Goal: Information Seeking & Learning: Find specific fact

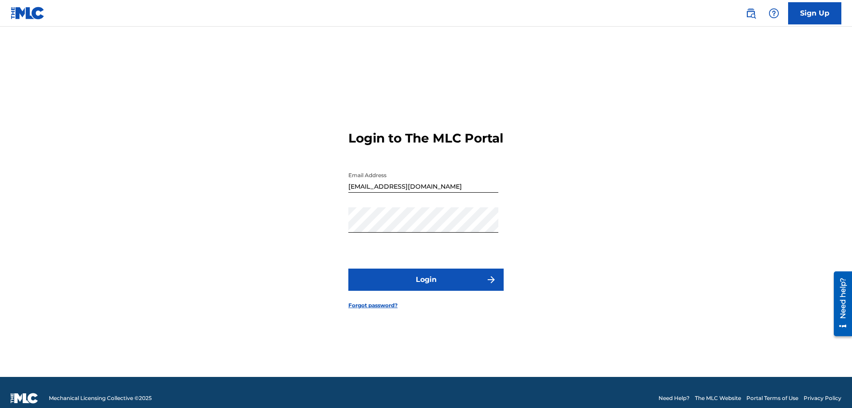
click at [402, 278] on button "Login" at bounding box center [425, 280] width 155 height 22
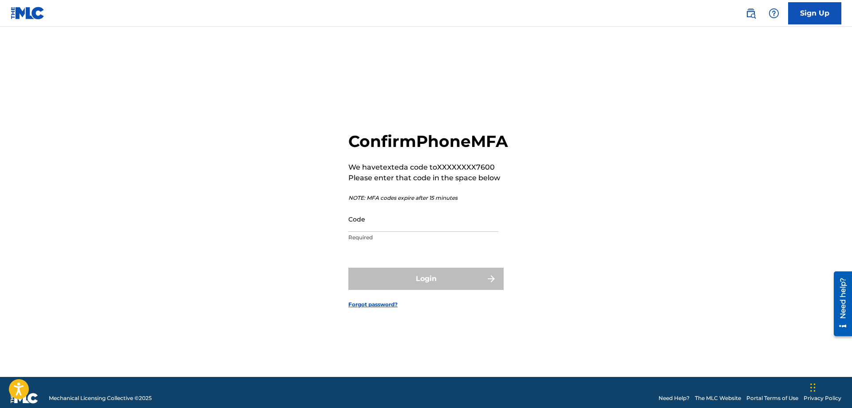
click at [444, 232] on input "Code" at bounding box center [423, 218] width 150 height 25
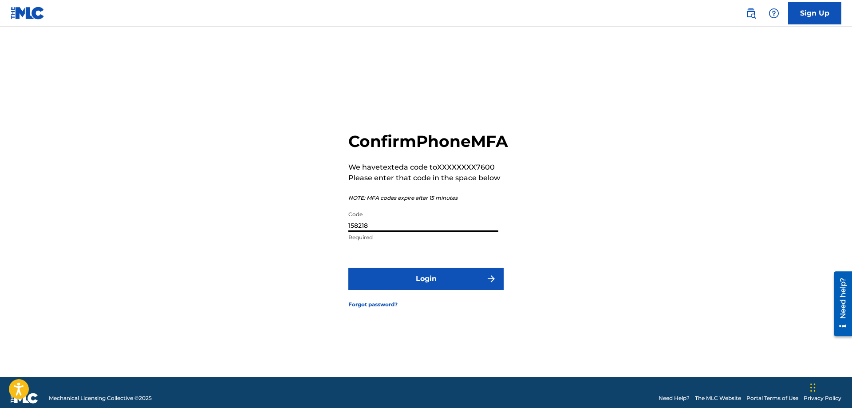
type input "158218"
click at [393, 283] on button "Login" at bounding box center [425, 279] width 155 height 22
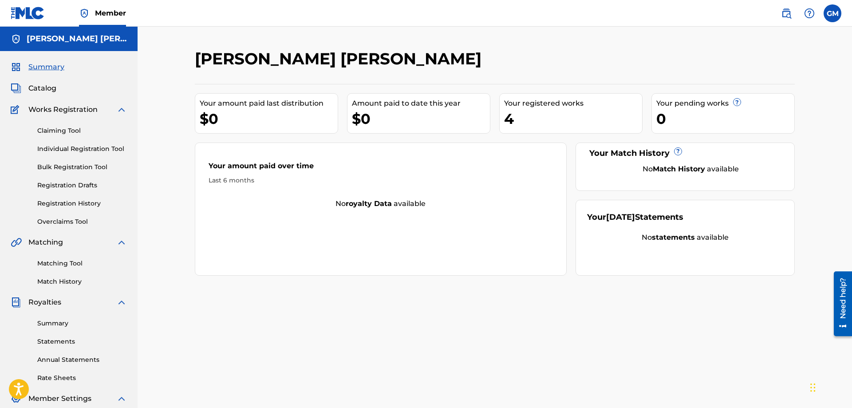
scroll to position [142, 0]
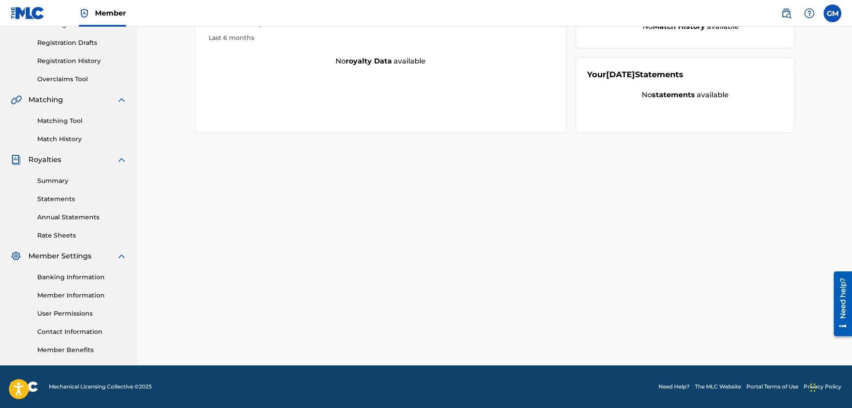
click at [79, 295] on link "Member Information" at bounding box center [82, 295] width 90 height 9
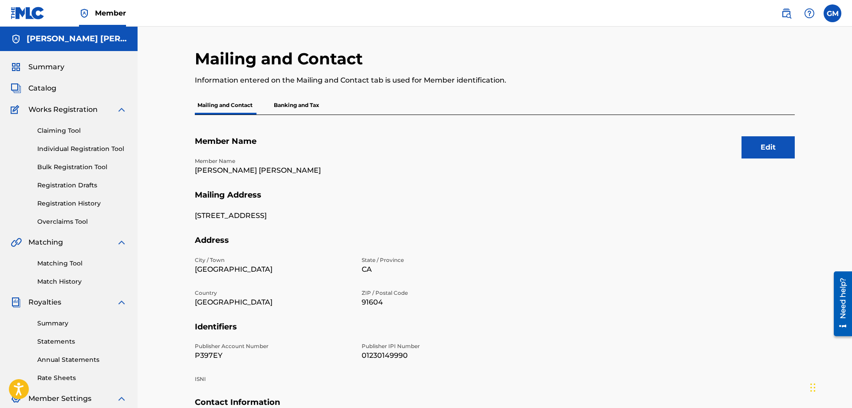
click at [833, 8] on label at bounding box center [833, 13] width 18 height 18
click at [833, 13] on input "[PERSON_NAME] [EMAIL_ADDRESS][DOMAIN_NAME] Notification Preferences Profile Log…" at bounding box center [833, 13] width 0 height 0
click at [788, 13] on img at bounding box center [786, 13] width 11 height 11
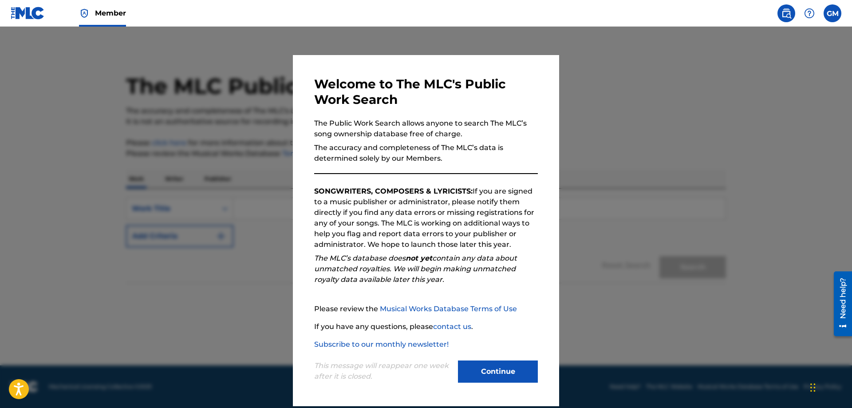
click at [501, 366] on button "Continue" at bounding box center [498, 371] width 80 height 22
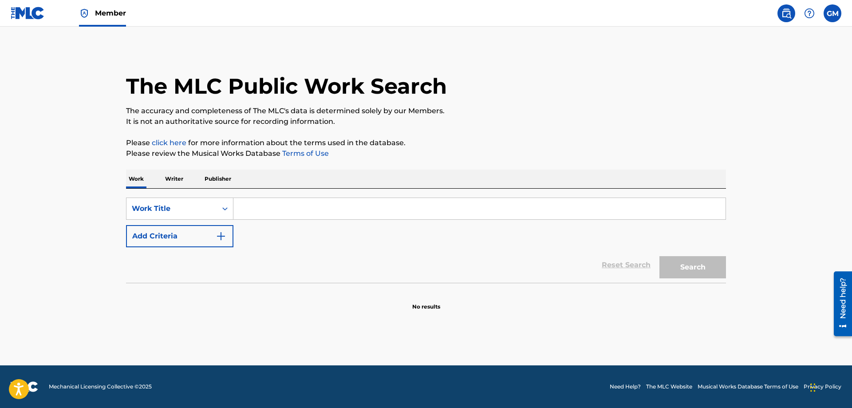
click at [93, 18] on link "Member" at bounding box center [102, 13] width 47 height 26
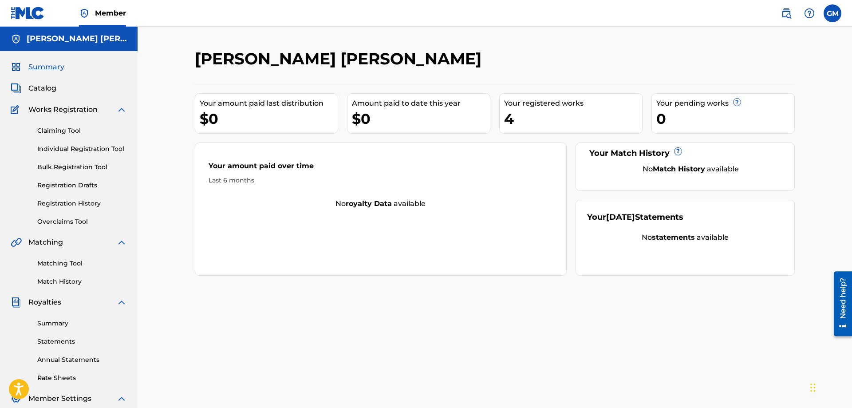
click at [83, 92] on div "Catalog" at bounding box center [69, 88] width 116 height 11
click at [54, 89] on span "Catalog" at bounding box center [42, 88] width 28 height 11
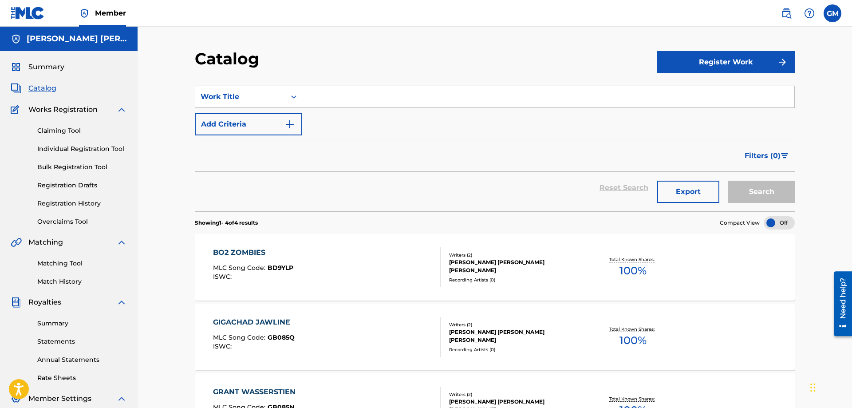
click at [344, 88] on input "Search Form" at bounding box center [548, 96] width 492 height 21
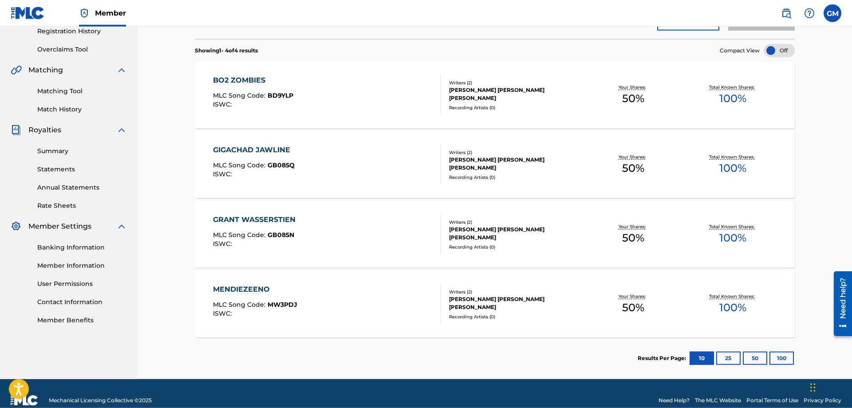
scroll to position [126, 0]
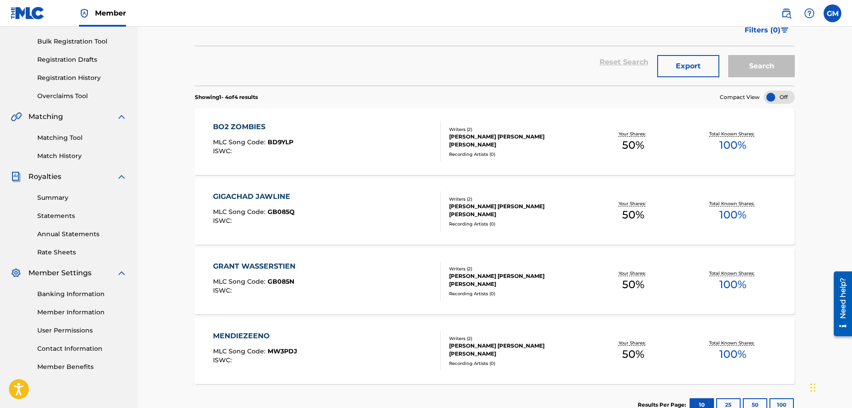
click at [503, 146] on div "Writers ( 2 ) [PERSON_NAME] [PERSON_NAME] [PERSON_NAME] Recording Artists ( 0 )" at bounding box center [512, 142] width 142 height 32
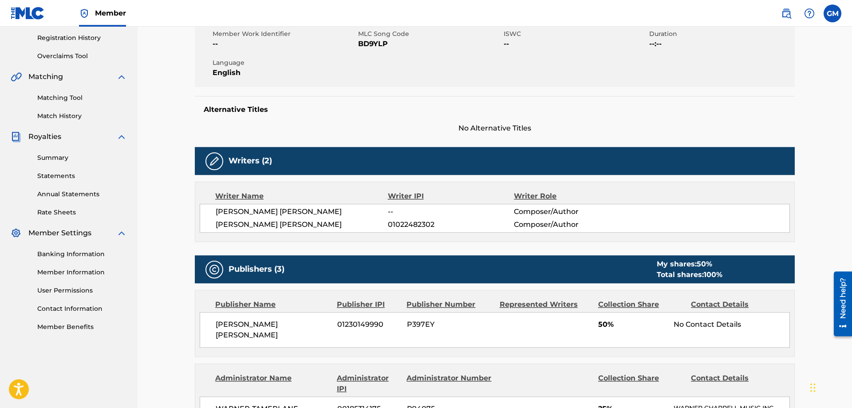
scroll to position [211, 0]
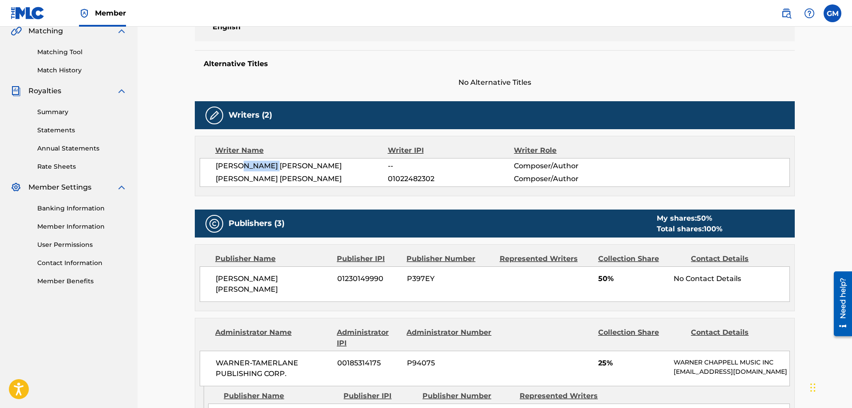
drag, startPoint x: 279, startPoint y: 165, endPoint x: 245, endPoint y: 167, distance: 34.3
click at [242, 167] on span "[PERSON_NAME] [PERSON_NAME]" at bounding box center [302, 166] width 172 height 11
click at [416, 171] on span "--" at bounding box center [451, 166] width 126 height 11
drag, startPoint x: 390, startPoint y: 168, endPoint x: 435, endPoint y: 169, distance: 45.7
click at [404, 167] on span "--" at bounding box center [451, 166] width 126 height 11
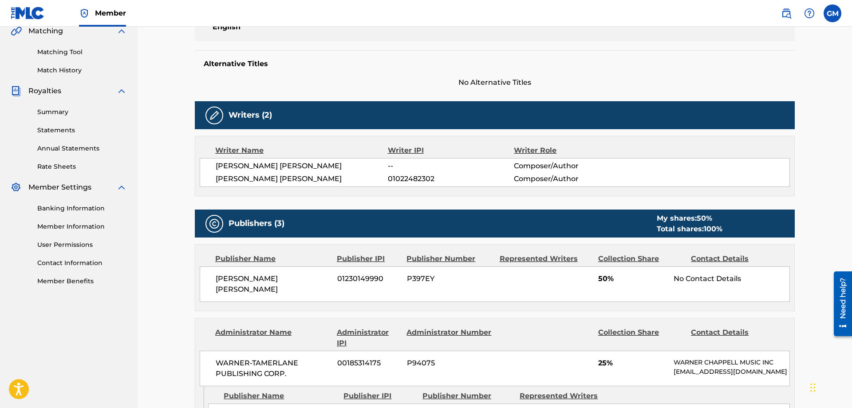
click at [457, 170] on span "--" at bounding box center [451, 166] width 126 height 11
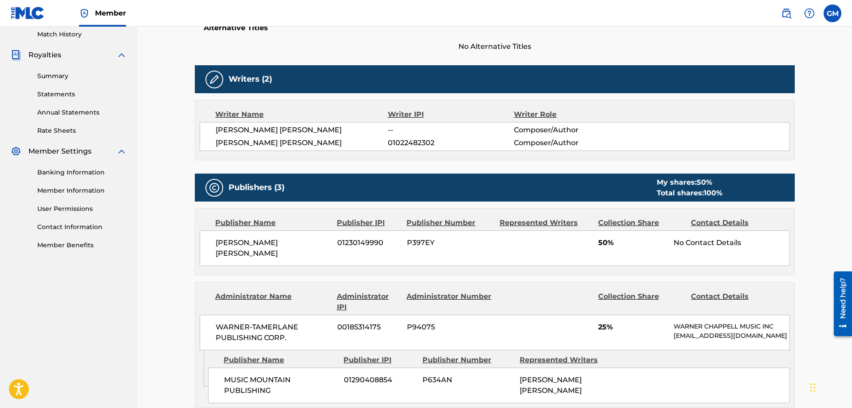
scroll to position [302, 0]
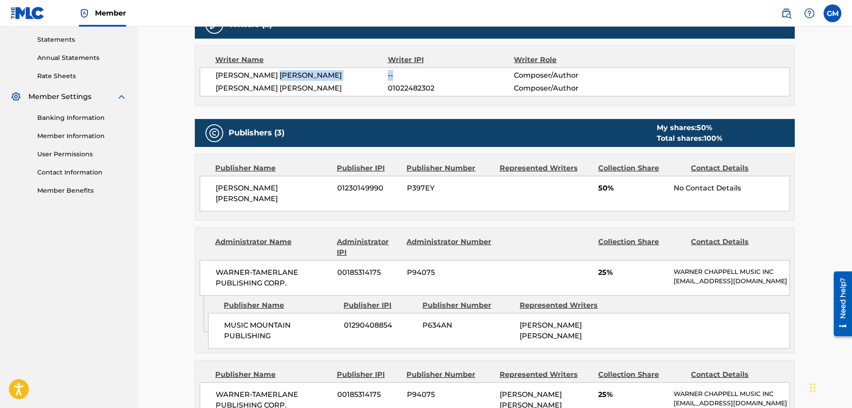
drag, startPoint x: 407, startPoint y: 75, endPoint x: 372, endPoint y: 75, distance: 35.1
click at [372, 75] on div "[PERSON_NAME] [PERSON_NAME] -- Composer/Author" at bounding box center [503, 75] width 574 height 11
click at [421, 75] on span "--" at bounding box center [451, 75] width 126 height 11
drag, startPoint x: 399, startPoint y: 74, endPoint x: 378, endPoint y: 74, distance: 20.9
click at [378, 74] on div "[PERSON_NAME] [PERSON_NAME] -- Composer/Author" at bounding box center [503, 75] width 574 height 11
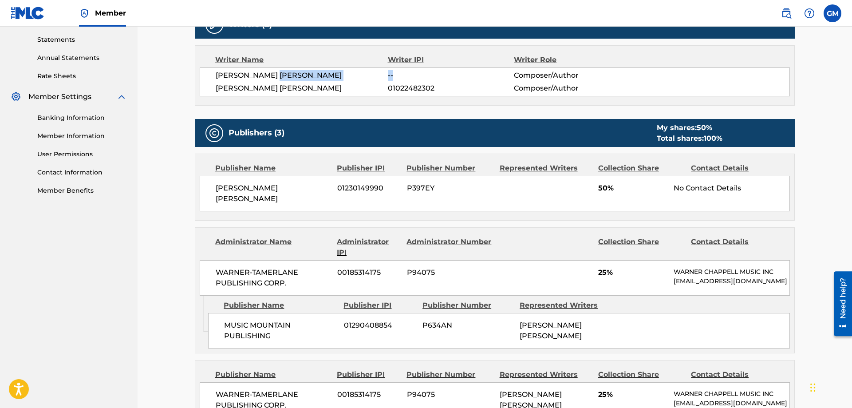
click at [420, 76] on span "--" at bounding box center [451, 75] width 126 height 11
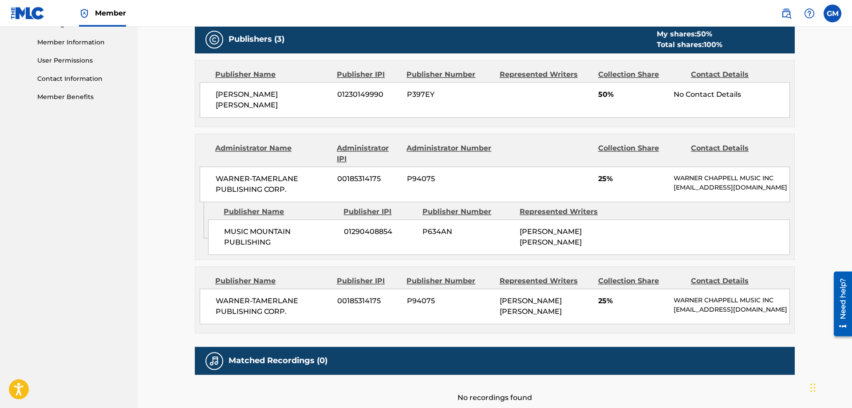
scroll to position [332, 0]
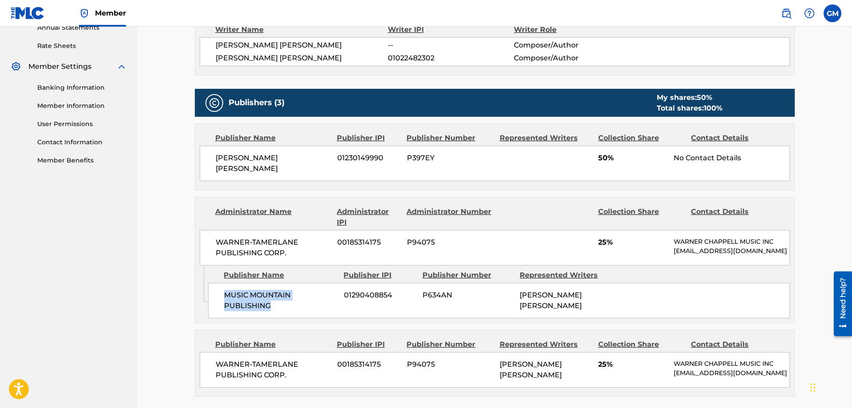
drag, startPoint x: 293, startPoint y: 309, endPoint x: 222, endPoint y: 288, distance: 73.5
click at [222, 288] on div "MUSIC MOUNTAIN PUBLISHING 01290408854 P634AN [PERSON_NAME] [PERSON_NAME]" at bounding box center [499, 301] width 582 height 36
click at [326, 304] on span "MUSIC MOUNTAIN PUBLISHING" at bounding box center [280, 300] width 113 height 21
drag, startPoint x: 305, startPoint y: 244, endPoint x: 209, endPoint y: 245, distance: 95.9
click at [200, 233] on div "WARNER-[PERSON_NAME] PUBLISHING CORP. 00185314175 P94075 25% [PERSON_NAME] MUSI…" at bounding box center [495, 248] width 590 height 36
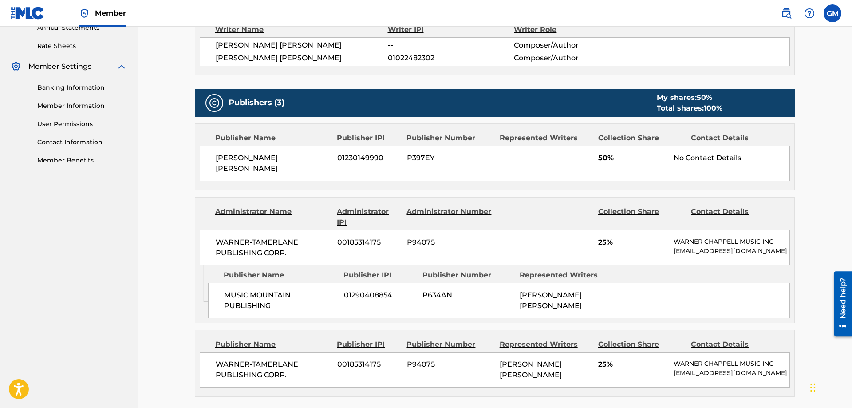
click at [318, 246] on span "WARNER-TAMERLANE PUBLISHING CORP." at bounding box center [273, 247] width 115 height 21
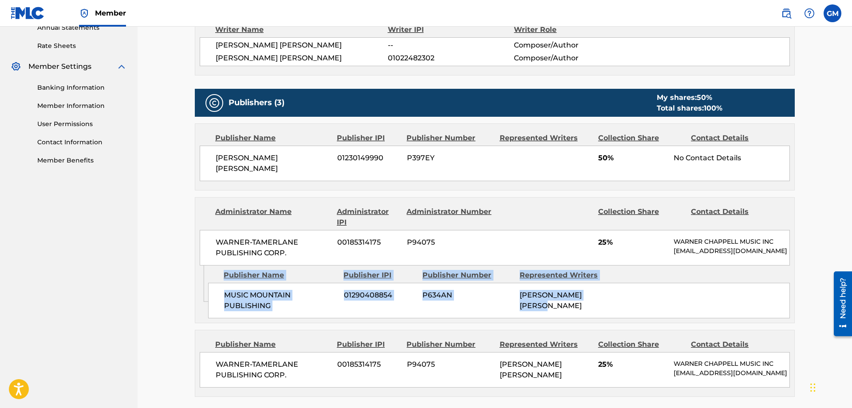
drag, startPoint x: 251, startPoint y: 246, endPoint x: 587, endPoint y: 304, distance: 341.4
click at [590, 265] on div "WARNER-[PERSON_NAME] PUBLISHING CORP. 00185314175 P94075 25% [PERSON_NAME] MUSI…" at bounding box center [495, 248] width 590 height 36
click at [615, 306] on div "MUSIC MOUNTAIN PUBLISHING 01290408854 P634AN [PERSON_NAME] [PERSON_NAME]" at bounding box center [499, 301] width 582 height 36
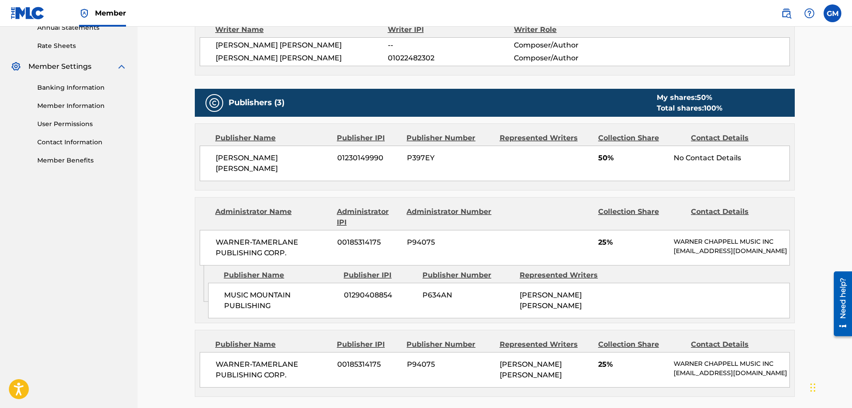
drag, startPoint x: 611, startPoint y: 306, endPoint x: 239, endPoint y: 234, distance: 378.5
click at [208, 283] on div "MUSIC MOUNTAIN PUBLISHING 01290408854 P634AN [PERSON_NAME] [PERSON_NAME]" at bounding box center [499, 301] width 582 height 36
click at [384, 254] on div "WARNER-[PERSON_NAME] PUBLISHING CORP. 00185314175 P94075 25% [PERSON_NAME] MUSI…" at bounding box center [495, 248] width 590 height 36
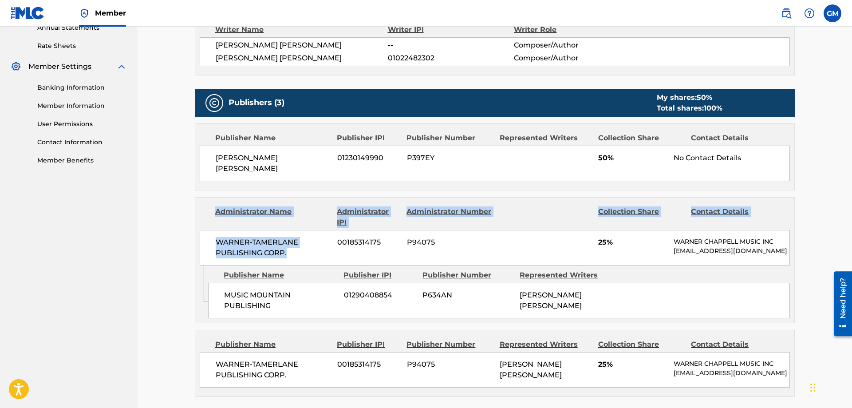
drag, startPoint x: 293, startPoint y: 243, endPoint x: 218, endPoint y: 214, distance: 80.3
click at [200, 230] on div "WARNER-[PERSON_NAME] PUBLISHING CORP. 00185314175 P94075 25% [PERSON_NAME] MUSI…" at bounding box center [495, 248] width 590 height 36
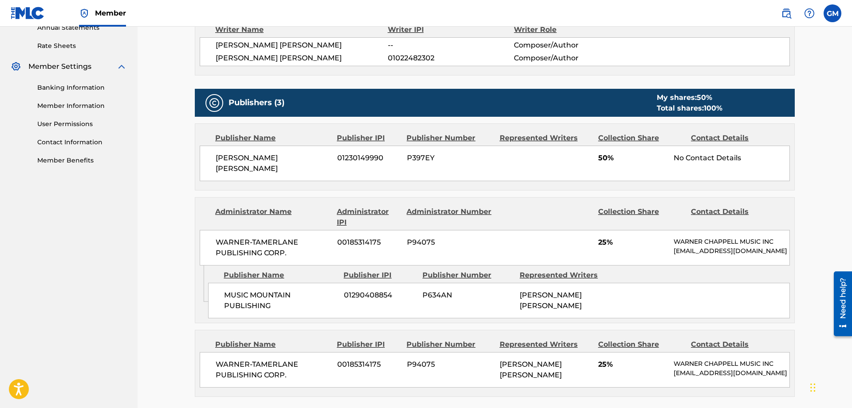
click at [477, 259] on div "WARNER-[PERSON_NAME] PUBLISHING CORP. 00185314175 P94075 25% [PERSON_NAME] MUSI…" at bounding box center [495, 248] width 590 height 36
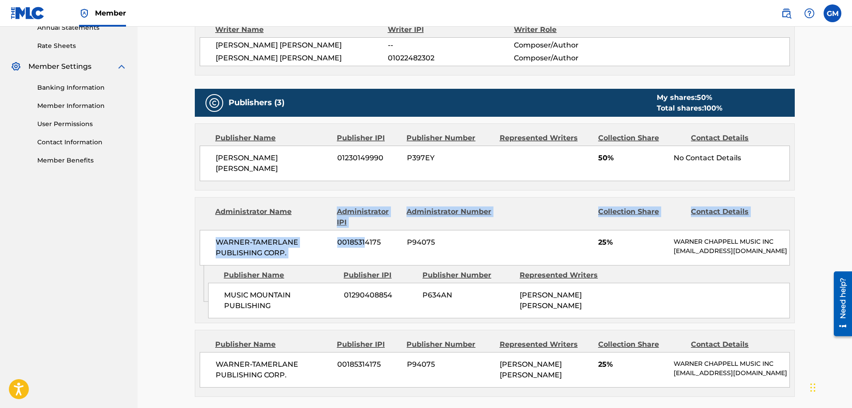
drag, startPoint x: 301, startPoint y: 205, endPoint x: 362, endPoint y: 243, distance: 72.6
click at [368, 246] on div "Administrator Name Administrator IPI Administrator Number Collection Share Cont…" at bounding box center [494, 232] width 599 height 68
click at [345, 239] on div "WARNER-[PERSON_NAME] PUBLISHING CORP. 00185314175 P94075 25% [PERSON_NAME] MUSI…" at bounding box center [495, 248] width 590 height 36
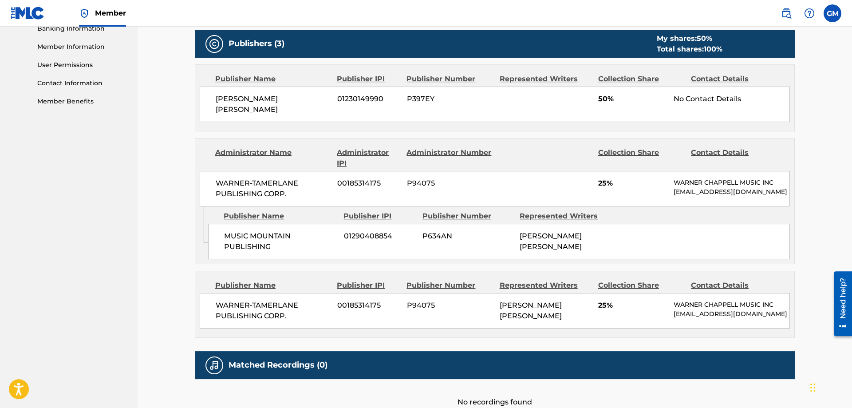
scroll to position [351, 0]
